Goal: Check status

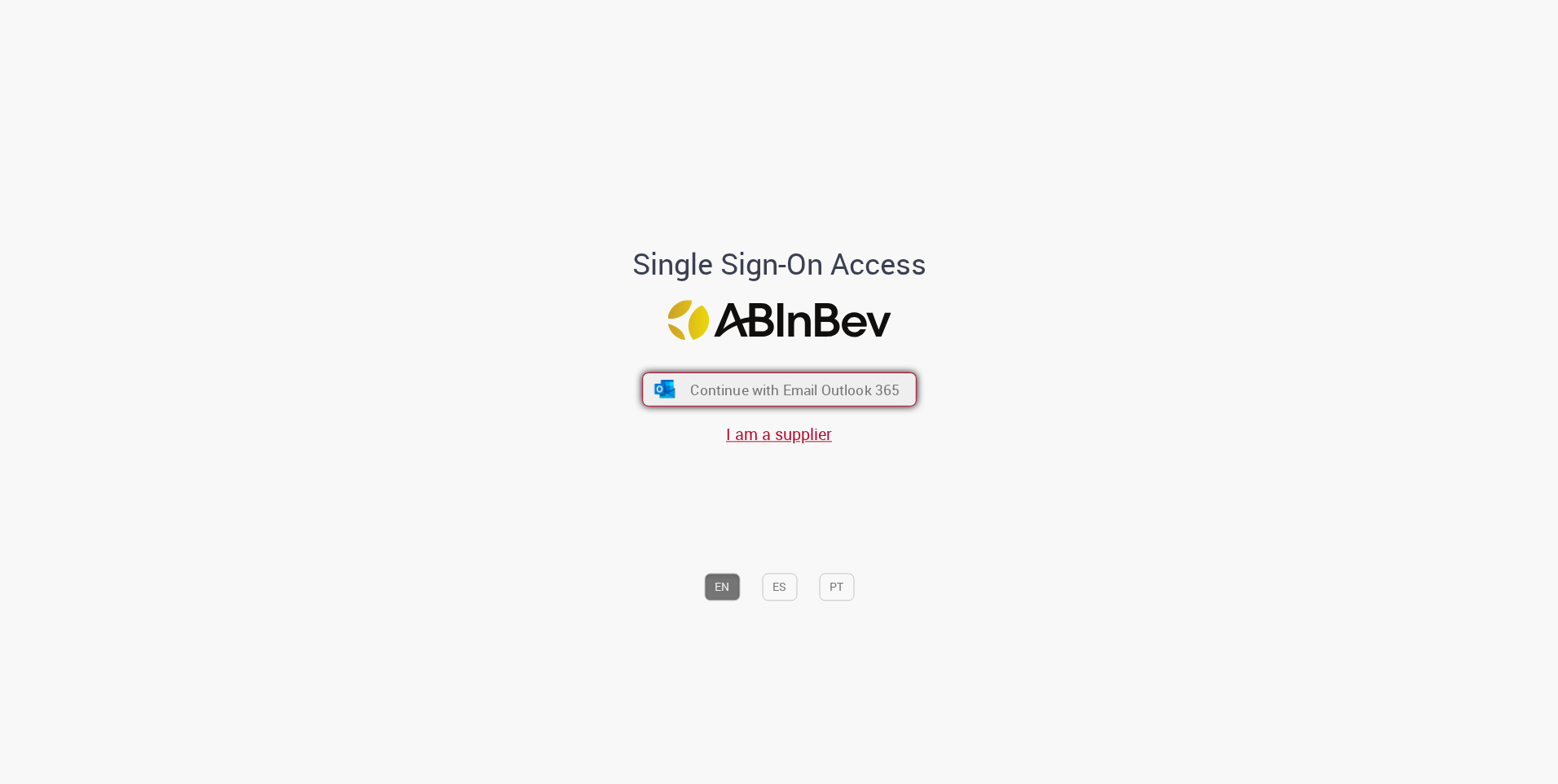
click at [843, 389] on span "Continue with Email Outlook 365" at bounding box center [794, 389] width 209 height 18
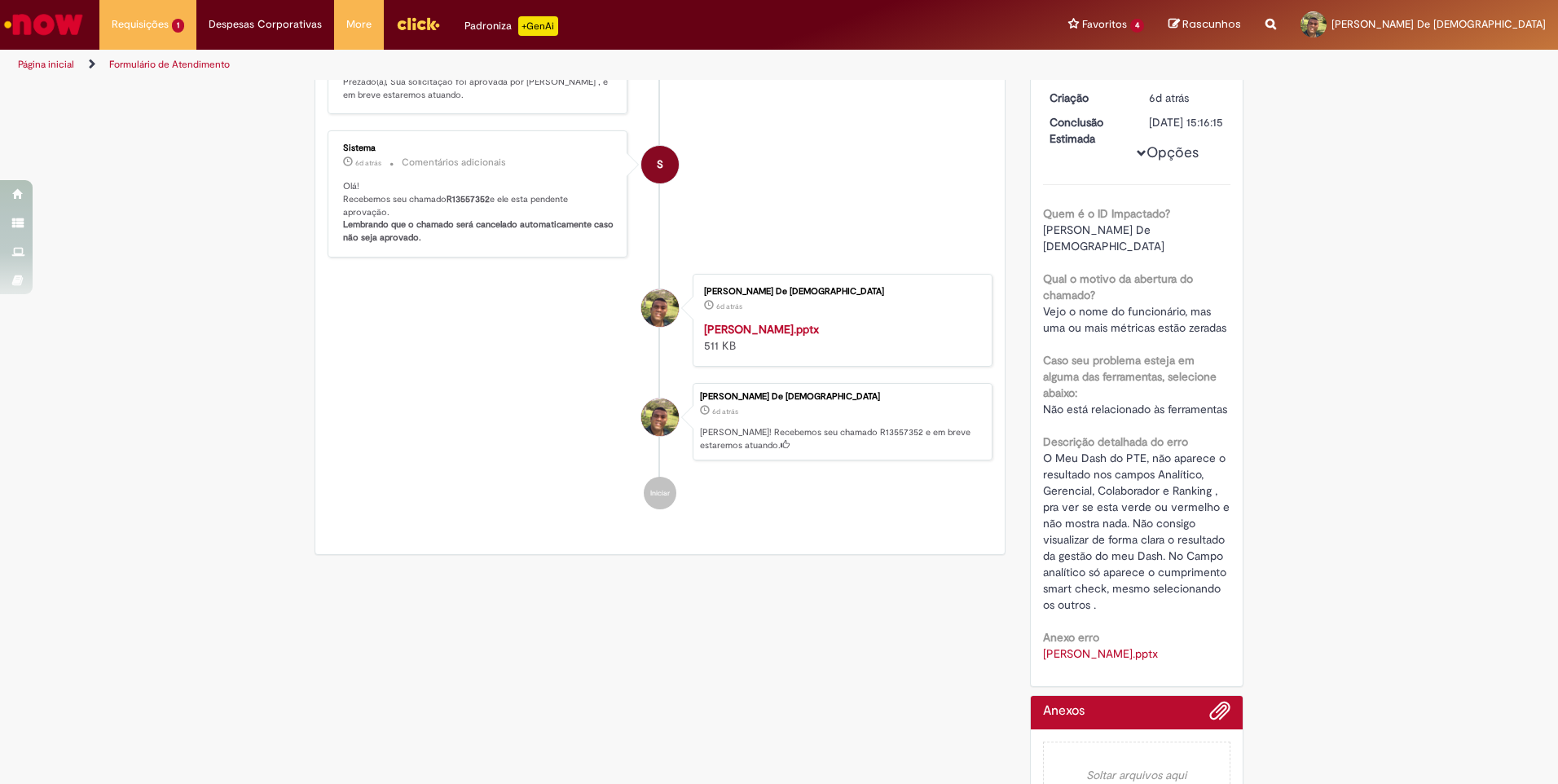
scroll to position [81, 0]
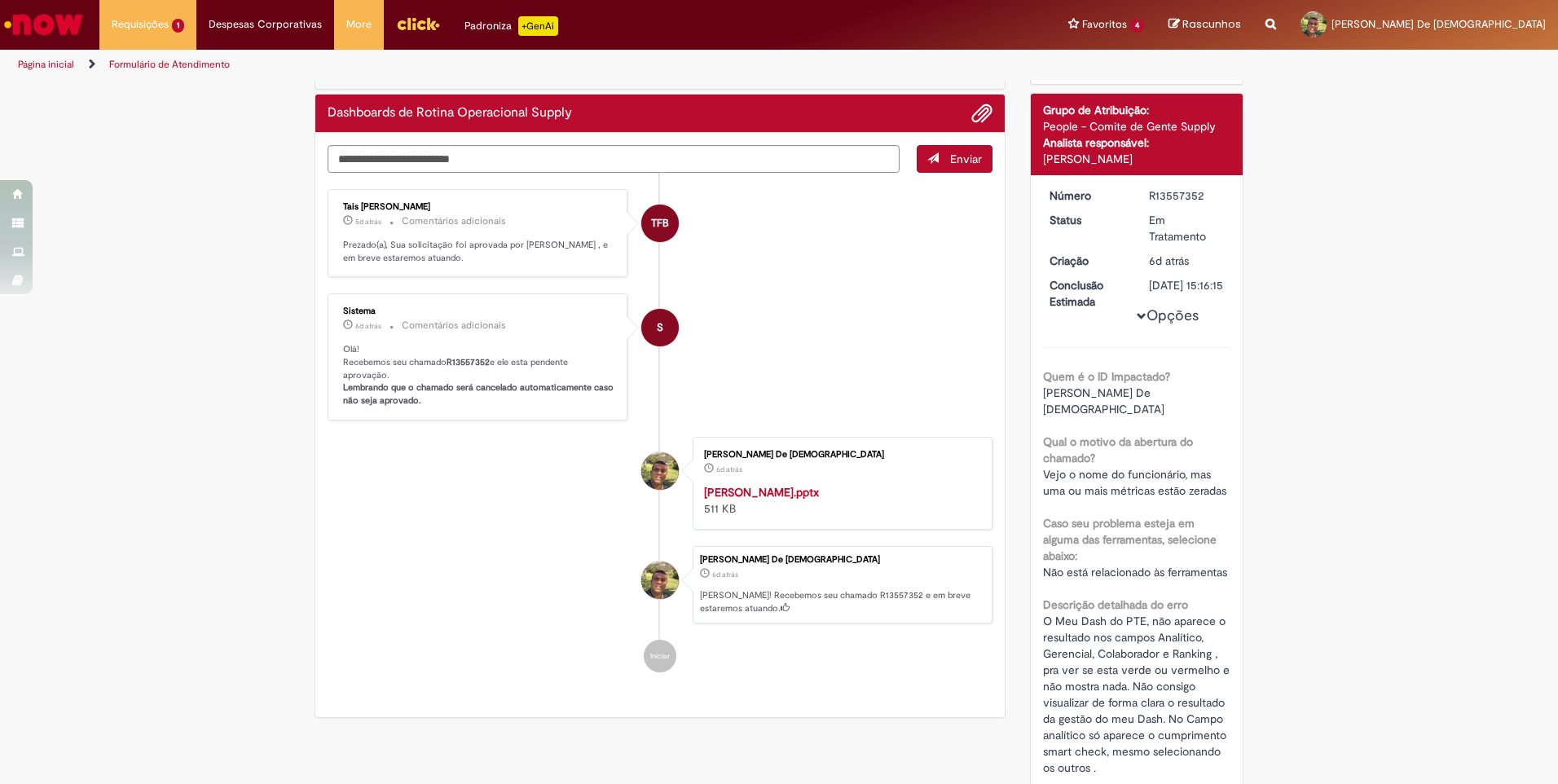
click at [394, 243] on p "Prezado(a), Sua solicitação foi aprovada por Tais Folhadella Barbosa Bellagamba…" at bounding box center [478, 251] width 272 height 25
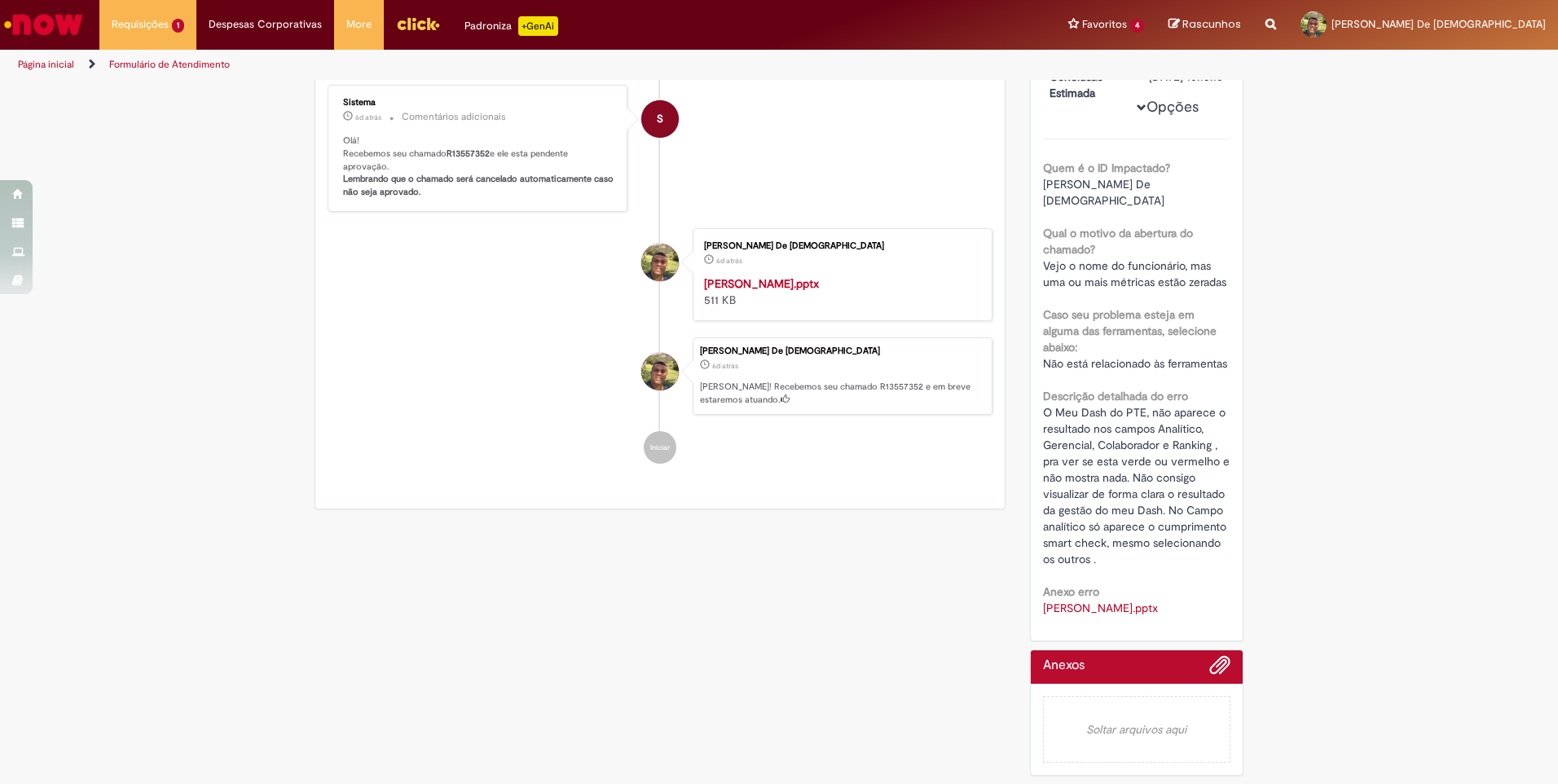
scroll to position [0, 0]
